Goal: Navigation & Orientation: Find specific page/section

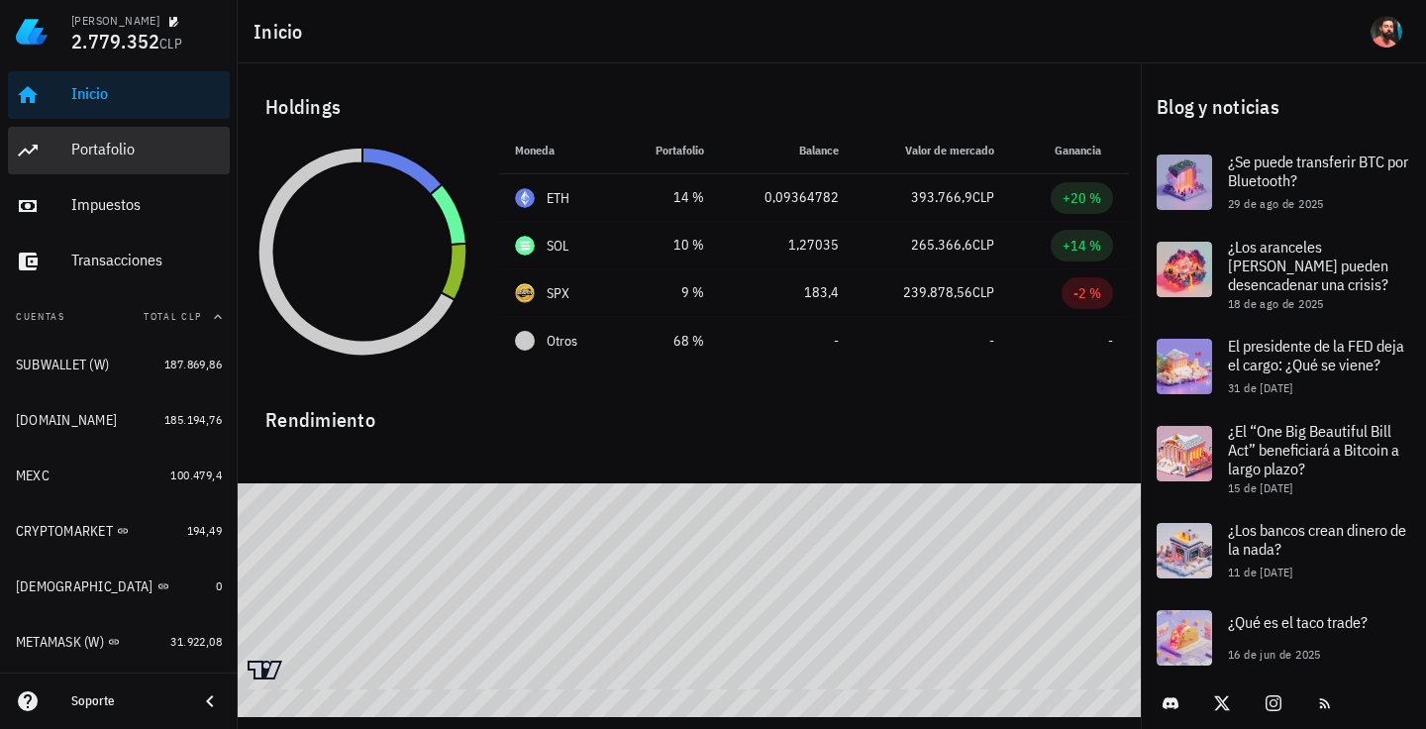
click at [83, 156] on div "Portafolio" at bounding box center [146, 149] width 151 height 19
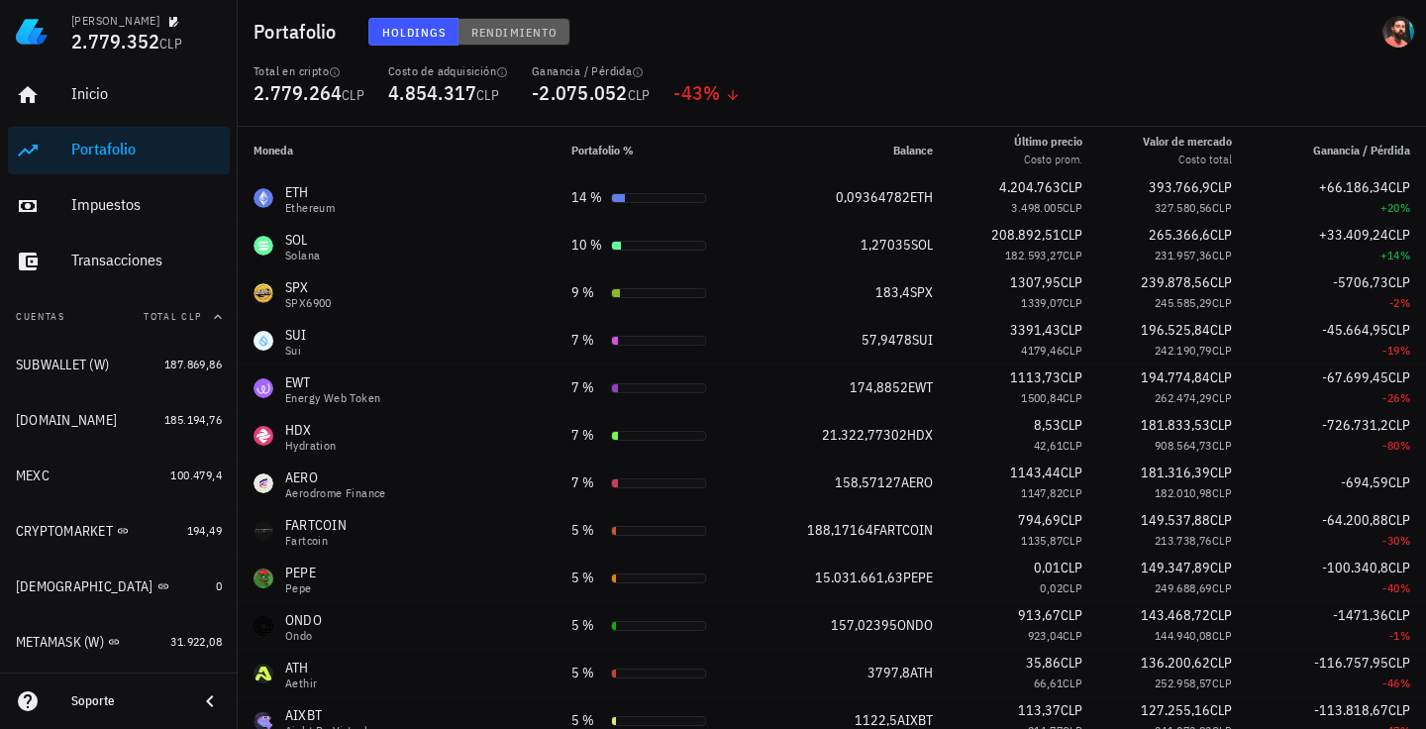
click at [499, 22] on button "Rendimiento" at bounding box center [515, 32] width 112 height 28
